Goal: Navigation & Orientation: Understand site structure

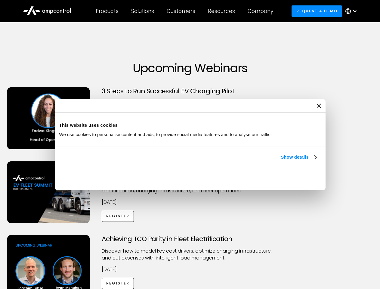
click at [281, 161] on link "Show details" at bounding box center [298, 156] width 35 height 7
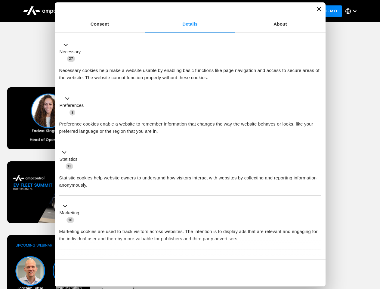
click at [317, 81] on div "Necessary cookies help make a website usable by enabling basic functions like p…" at bounding box center [190, 71] width 262 height 19
click at [373, 242] on div "Achieving TCO Parity in Fleet Electrification Discover how to model key cost dr…" at bounding box center [190, 282] width 378 height 94
click at [185, 11] on div "Customers" at bounding box center [181, 11] width 29 height 7
click at [107, 11] on div "Products" at bounding box center [107, 11] width 23 height 7
click at [143, 11] on div "Solutions" at bounding box center [142, 11] width 23 height 7
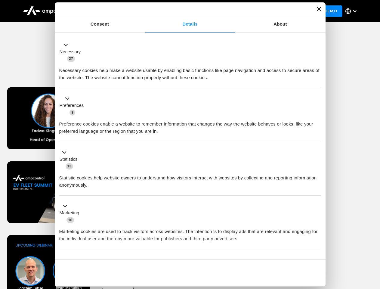
click at [182, 11] on div "Customers" at bounding box center [181, 11] width 29 height 7
click at [223, 11] on div "Resources" at bounding box center [221, 11] width 27 height 7
click at [262, 11] on div "Company" at bounding box center [261, 11] width 26 height 7
click at [353, 11] on div at bounding box center [354, 11] width 5 height 5
